Goal: Task Accomplishment & Management: Manage account settings

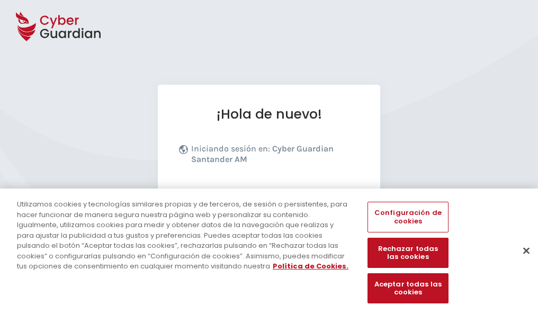
scroll to position [130, 0]
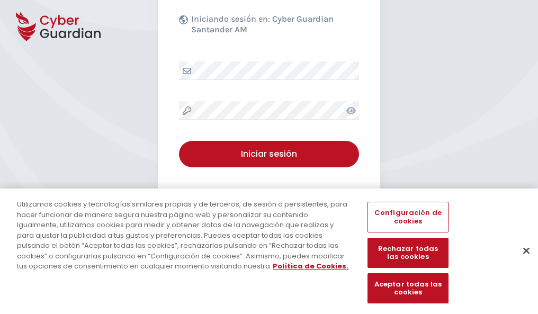
click at [521, 262] on button "Cerrar" at bounding box center [526, 250] width 23 height 23
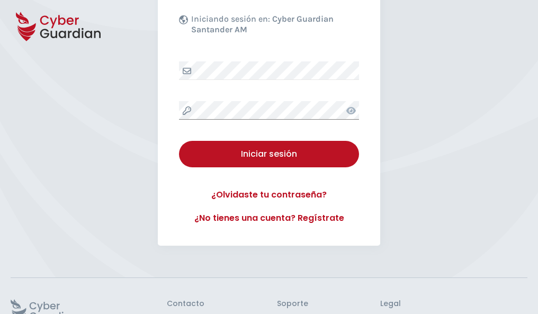
scroll to position [206, 0]
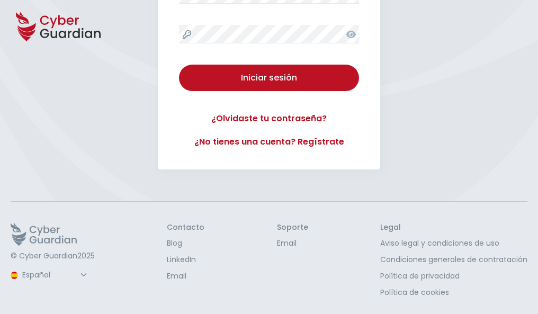
click at [179, 65] on button "Iniciar sesión" at bounding box center [269, 78] width 180 height 26
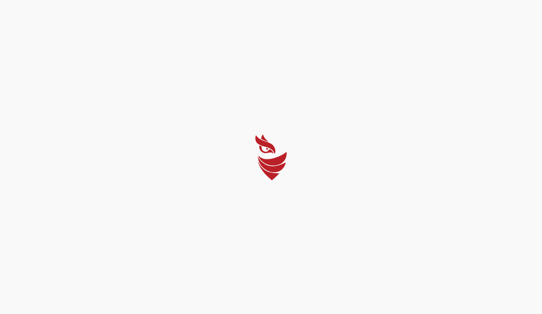
select select "Português (BR)"
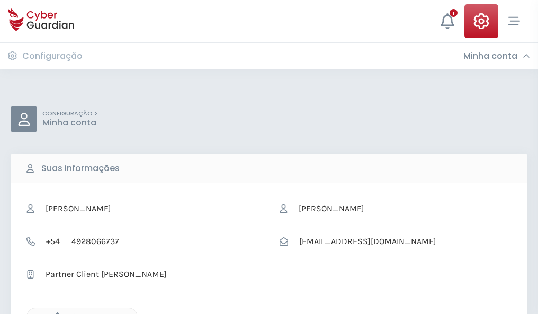
click at [55, 313] on icon "button" at bounding box center [54, 317] width 9 height 9
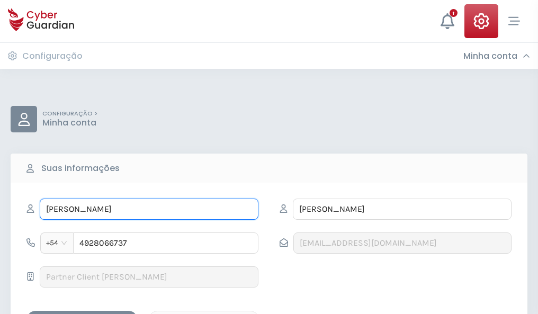
click at [149, 209] on input "ANGELINO" at bounding box center [149, 209] width 219 height 21
type input "A"
type input "Matilde"
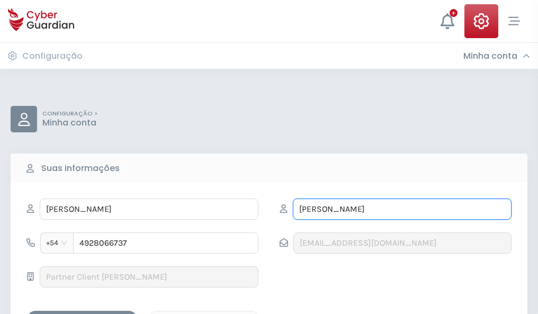
click at [402, 209] on input "BARRENA" at bounding box center [402, 209] width 219 height 21
type input "B"
type input "Salvà"
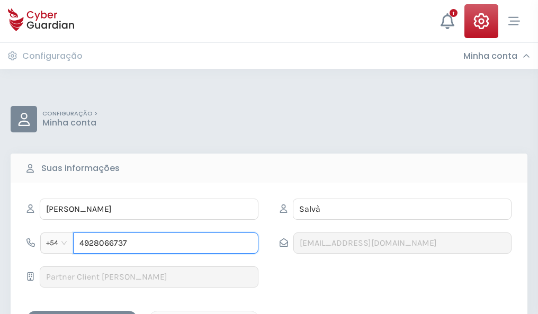
click at [166, 243] on input "4928066737" at bounding box center [165, 243] width 185 height 21
type input "4"
type input "4922516182"
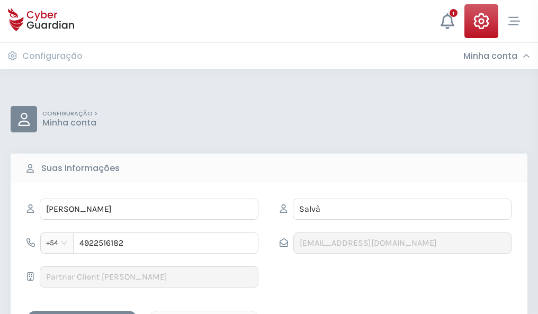
click at [82, 314] on div "Salvar alterações" at bounding box center [81, 320] width 95 height 13
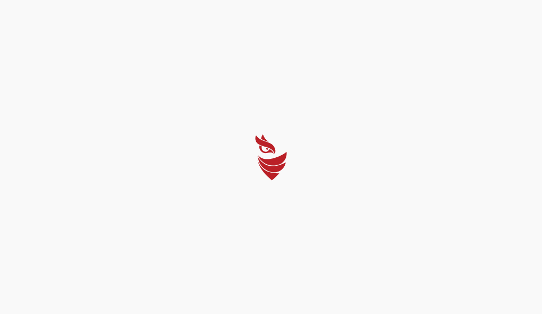
select select "Português (BR)"
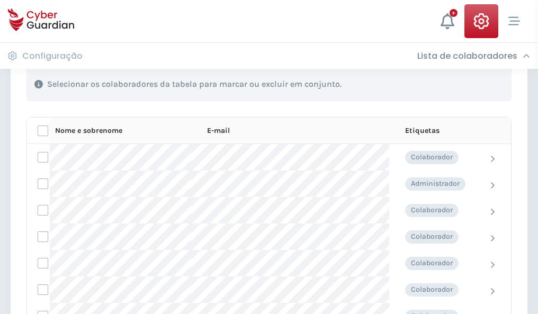
scroll to position [453, 0]
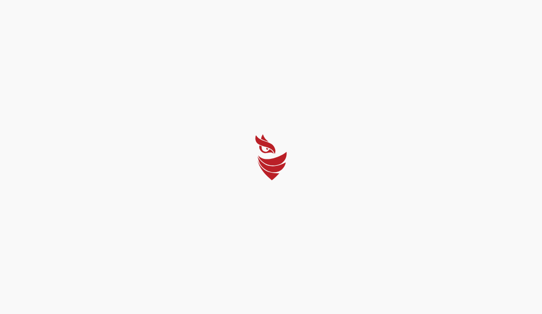
select select "Português (BR)"
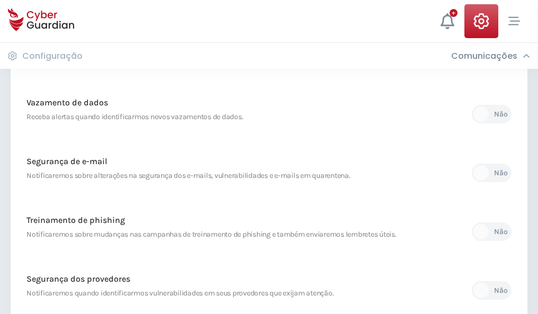
scroll to position [558, 0]
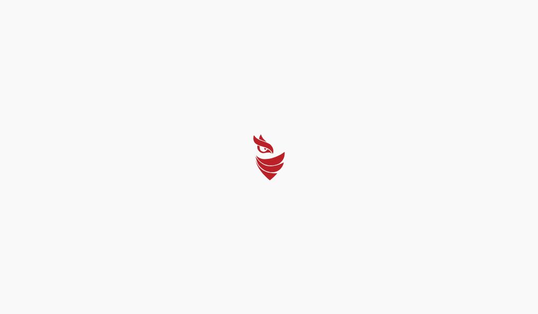
select select "Português (BR)"
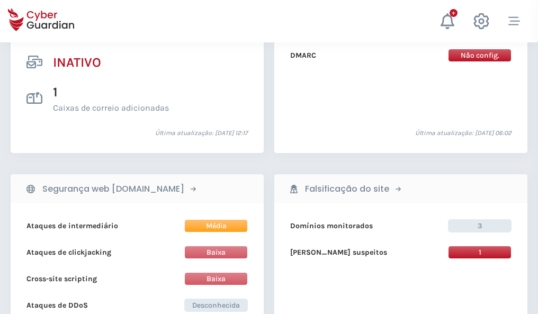
scroll to position [1050, 0]
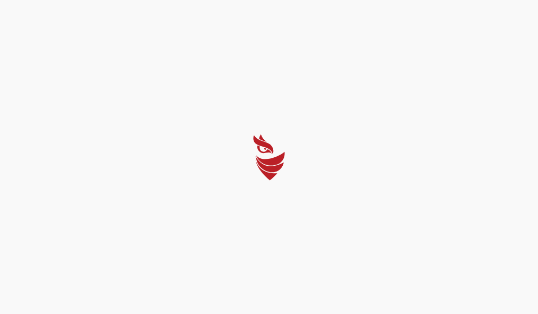
select select "Português (BR)"
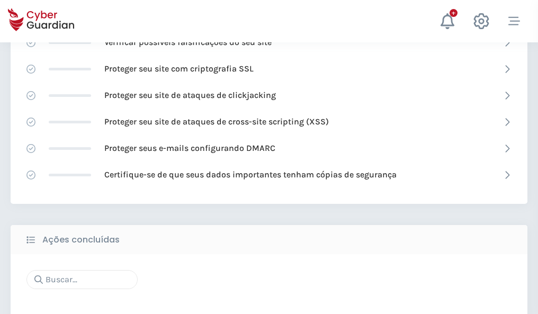
scroll to position [706, 0]
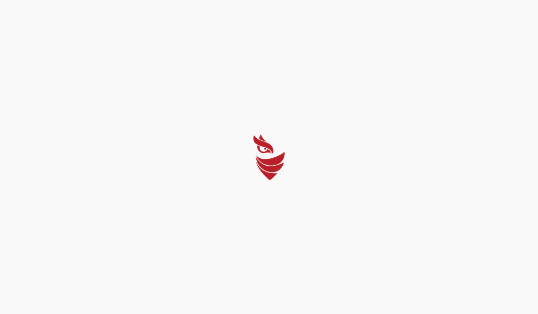
select select "Português (BR)"
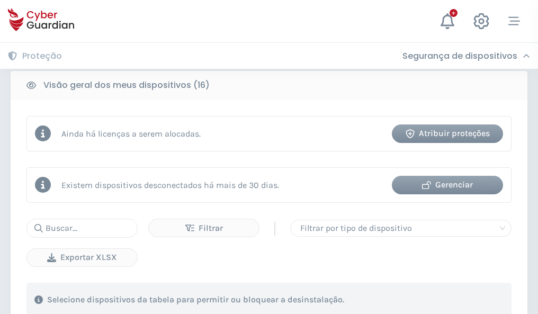
scroll to position [987, 0]
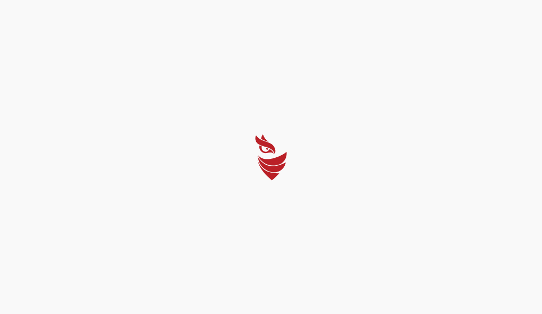
select select "Português (BR)"
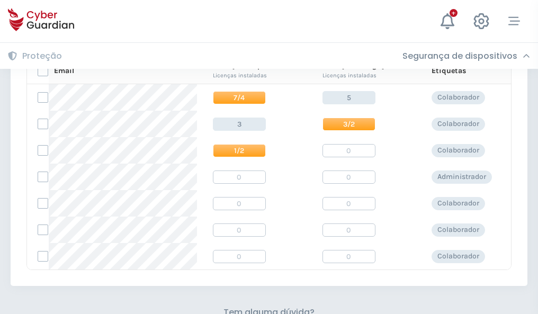
scroll to position [455, 0]
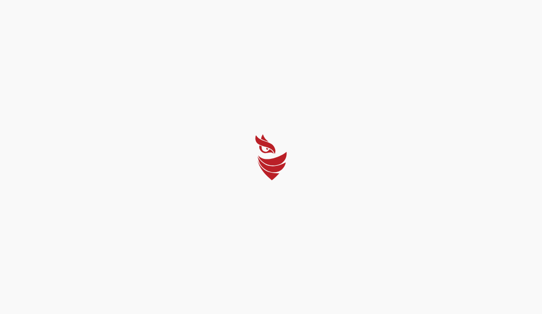
select select "Português (BR)"
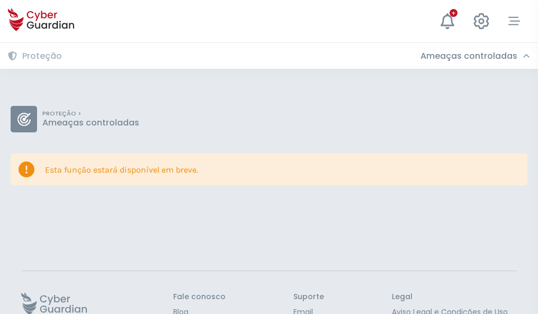
scroll to position [69, 0]
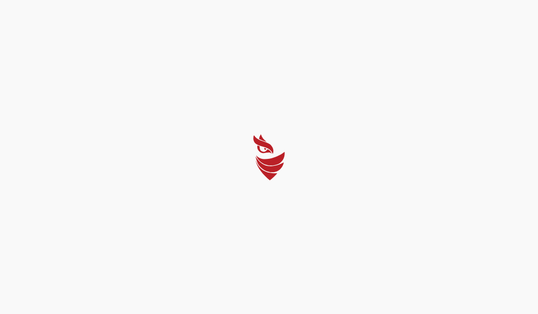
select select "Português (BR)"
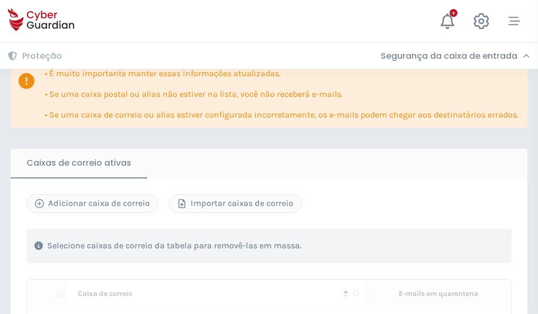
scroll to position [646, 0]
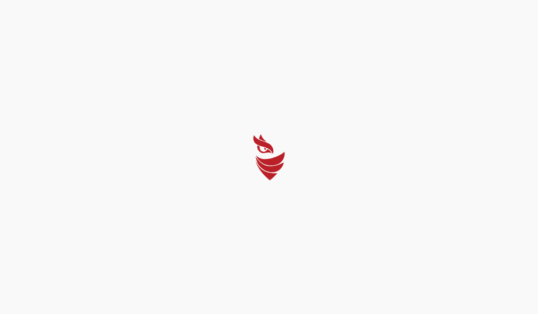
select select "Português (BR)"
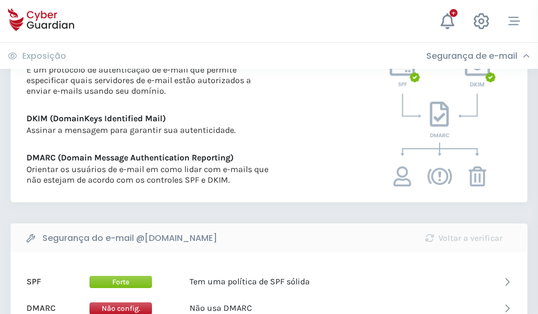
scroll to position [572, 0]
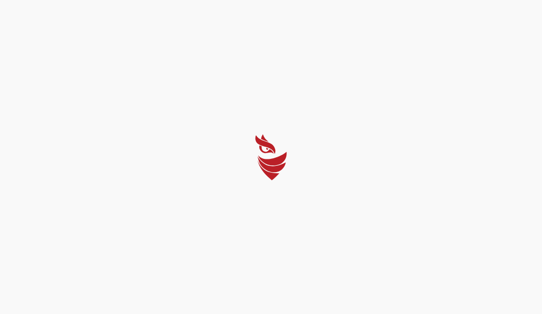
select select "Português (BR)"
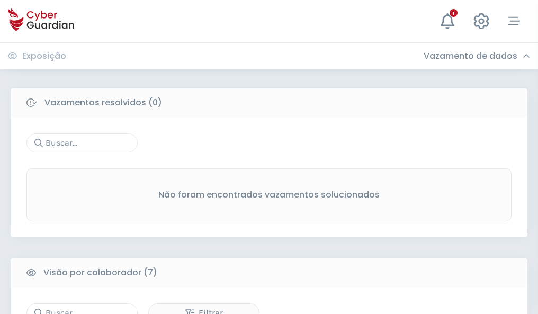
scroll to position [876, 0]
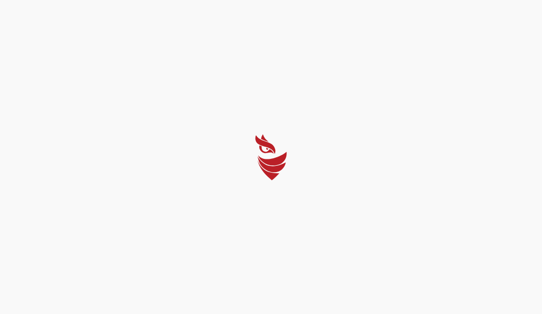
select select "Português (BR)"
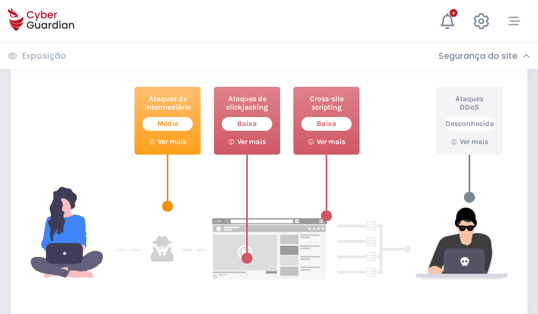
scroll to position [577, 0]
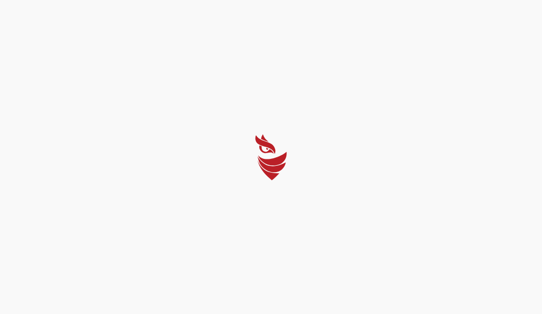
select select "Português (BR)"
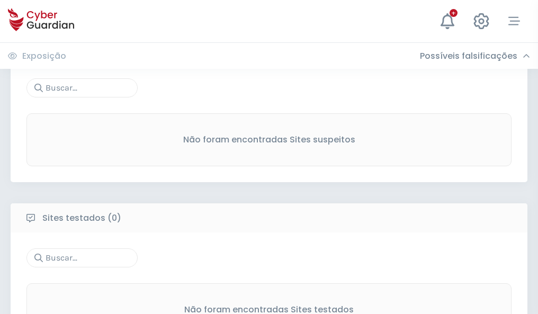
scroll to position [554, 0]
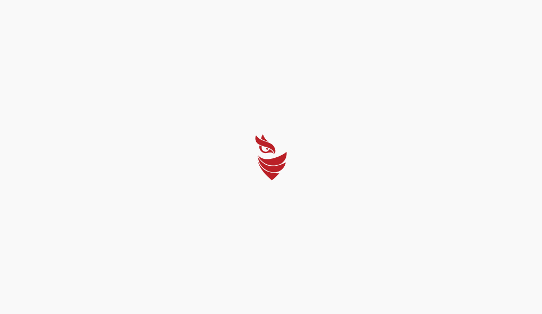
select select "Português (BR)"
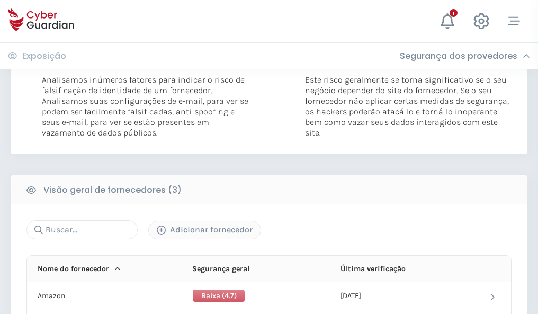
scroll to position [593, 0]
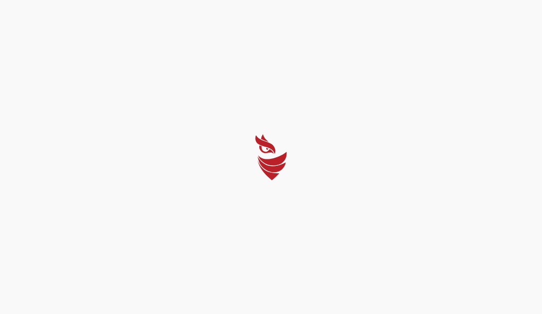
select select "Português (BR)"
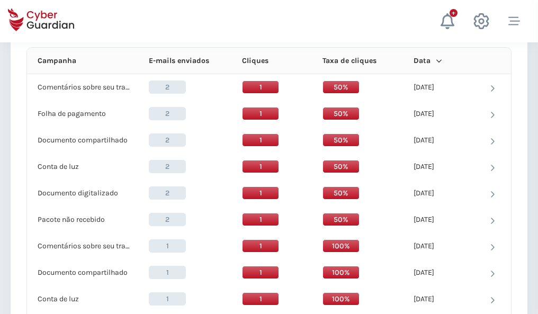
scroll to position [950, 0]
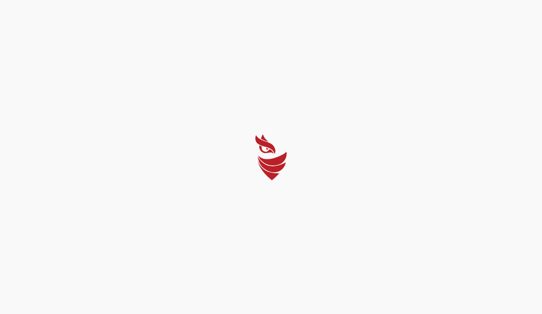
select select "Português (BR)"
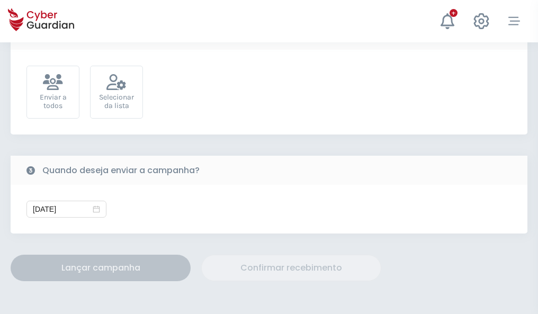
scroll to position [388, 0]
